Goal: Task Accomplishment & Management: Use online tool/utility

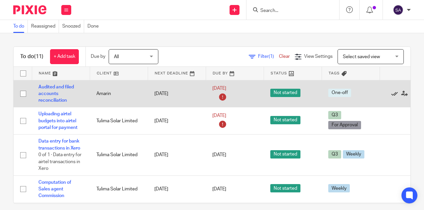
click at [393, 94] on icon at bounding box center [395, 93] width 7 height 7
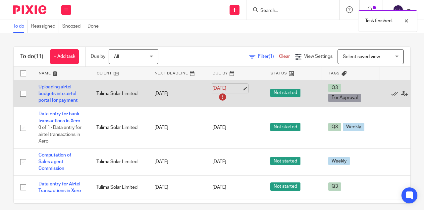
click at [234, 91] on link "16 Sep 2025" at bounding box center [228, 88] width 30 height 7
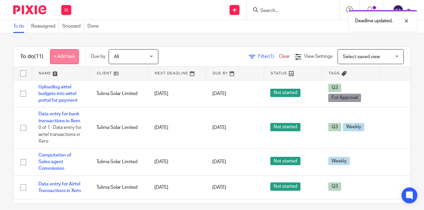
click at [55, 56] on link "+ Add task" at bounding box center [64, 56] width 29 height 15
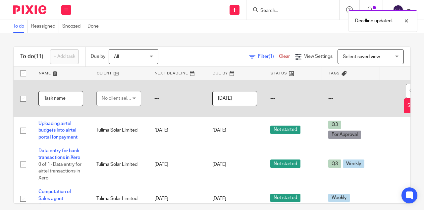
click at [51, 97] on input "text" at bounding box center [60, 98] width 45 height 15
type input "Kijani Forestry Ltd Payroll"
click at [117, 98] on div "No client selected" at bounding box center [117, 98] width 31 height 14
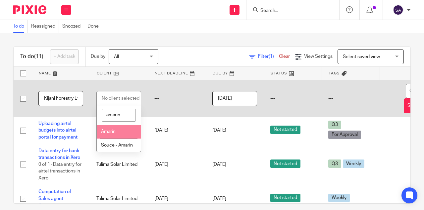
type input "amarin"
click at [116, 131] on li "Amarin" at bounding box center [119, 132] width 44 height 14
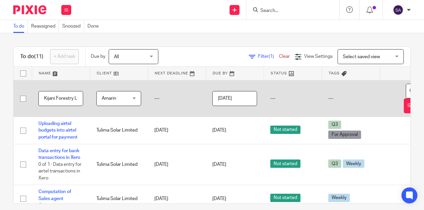
scroll to position [0, 42]
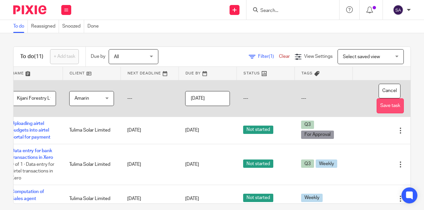
click at [377, 104] on button "Save task" at bounding box center [390, 105] width 27 height 15
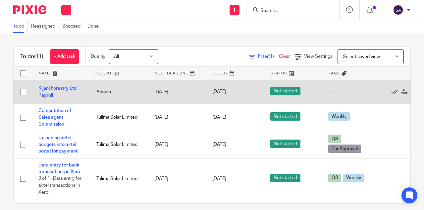
click at [56, 91] on td "Kijani Forestry Ltd Payroll" at bounding box center [61, 92] width 58 height 24
click at [57, 89] on link "Kijani Forestry Ltd Payroll" at bounding box center [57, 91] width 38 height 11
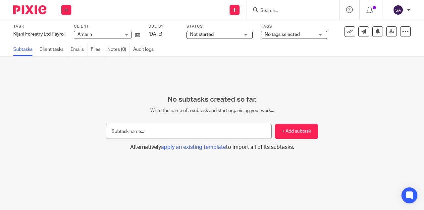
click at [241, 34] on div "Not started Not started" at bounding box center [220, 35] width 66 height 8
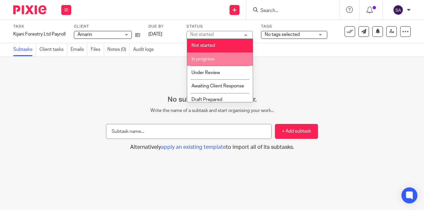
click at [217, 64] on li "In progress" at bounding box center [220, 59] width 66 height 14
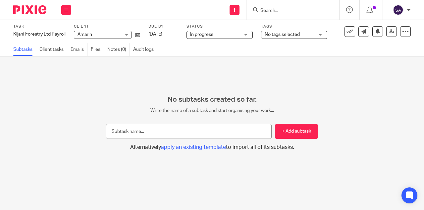
click at [322, 36] on div "No tags selected" at bounding box center [294, 35] width 66 height 8
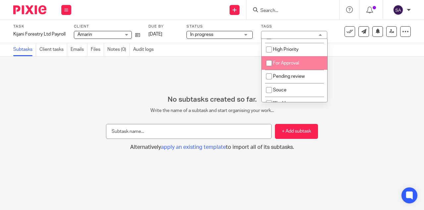
scroll to position [294, 0]
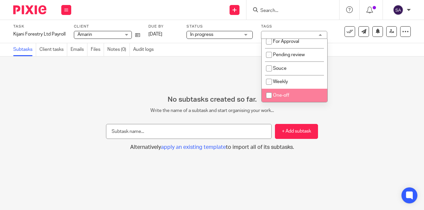
click at [274, 96] on input "checkbox" at bounding box center [269, 95] width 13 height 13
checkbox input "true"
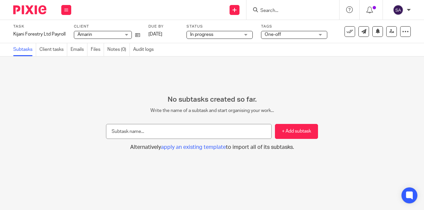
click at [356, 80] on div "No subtasks created so far. Write the name of a subtask and start organising yo…" at bounding box center [212, 132] width 424 height 153
click at [31, 11] on img at bounding box center [29, 9] width 33 height 9
